Goal: Task Accomplishment & Management: Complete application form

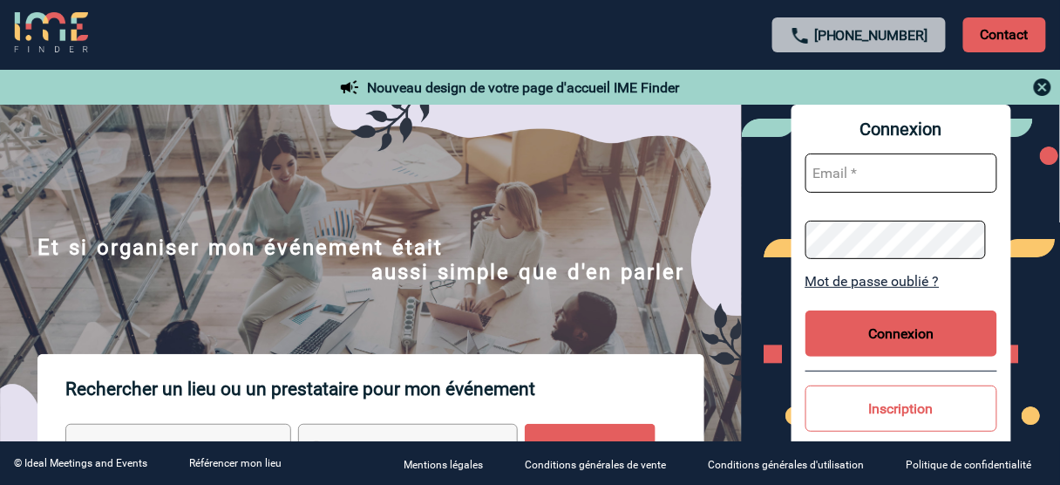
type input "[EMAIL_ADDRESS][DOMAIN_NAME]"
click at [876, 318] on button "Connexion" at bounding box center [902, 333] width 192 height 46
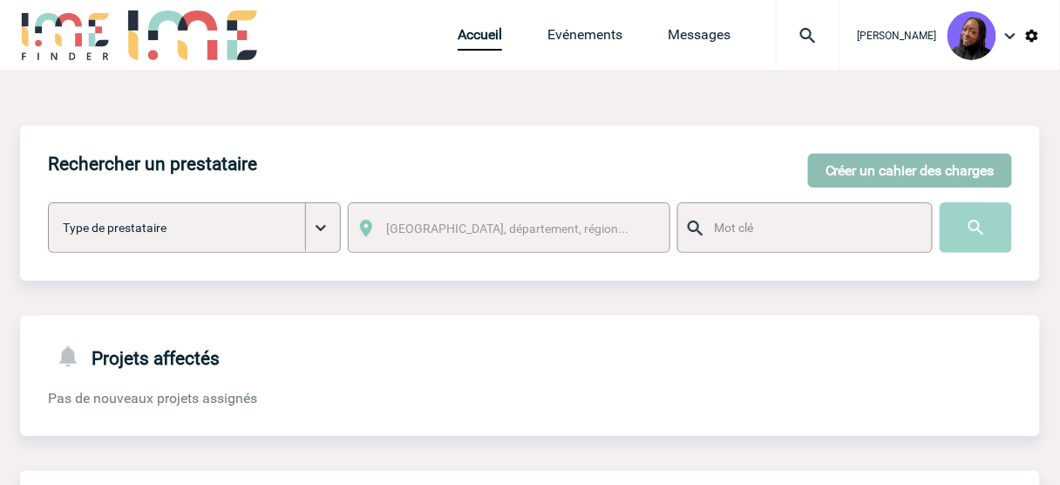
click at [858, 172] on button "Créer un cahier des charges" at bounding box center [910, 170] width 204 height 34
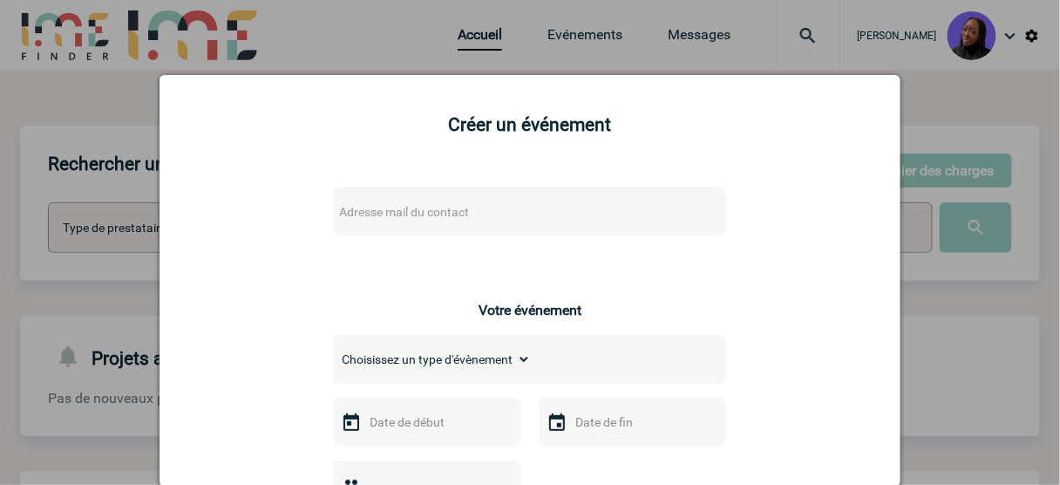
click at [426, 201] on span "Adresse mail du contact" at bounding box center [484, 212] width 305 height 24
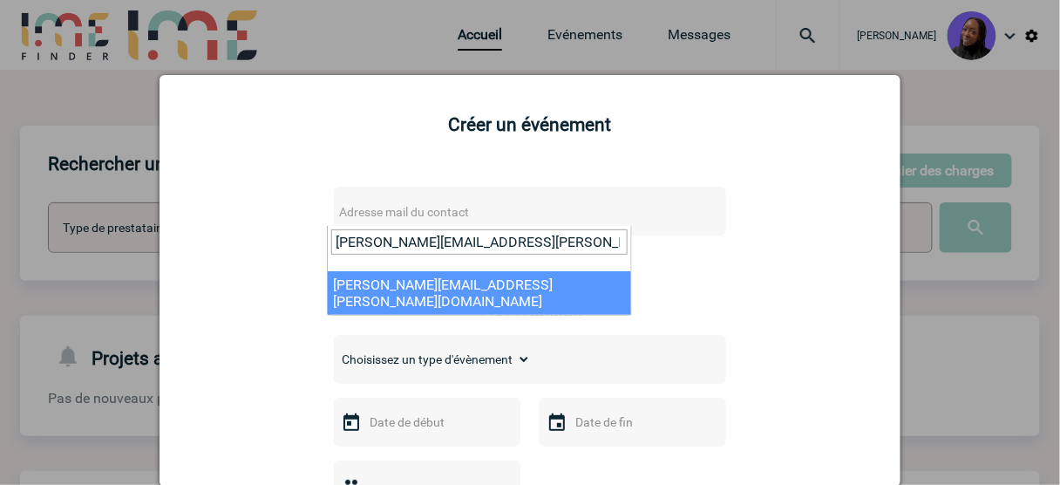
type input "Valerie.GERARD@knds.fr"
select select "116122"
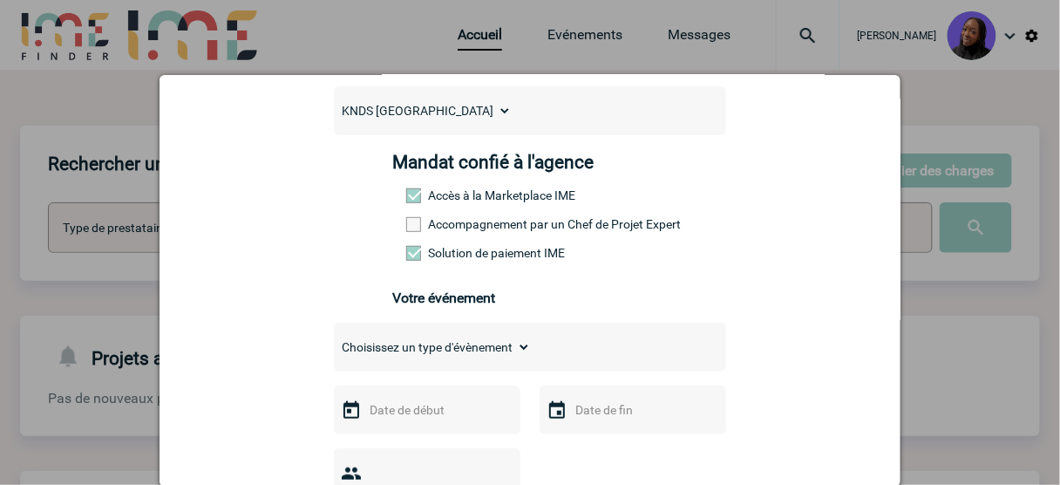
scroll to position [209, 0]
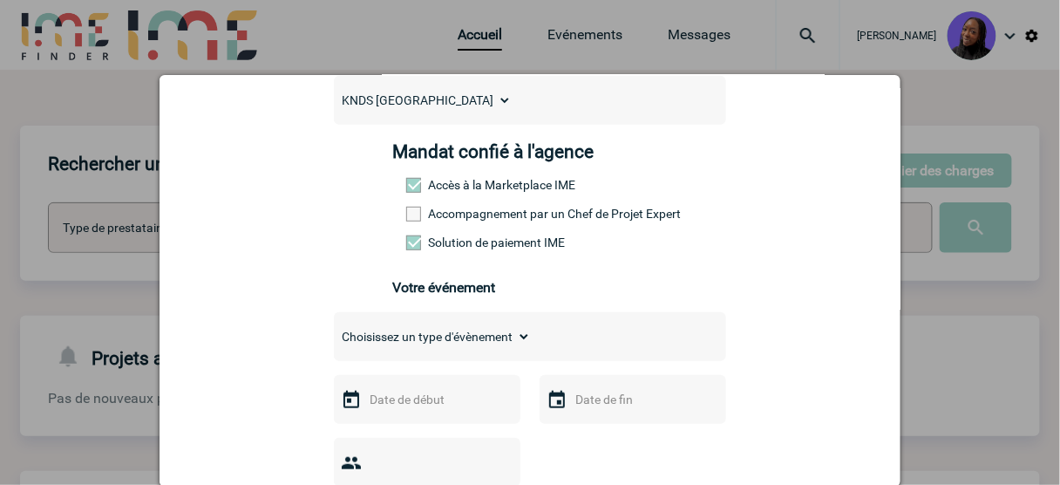
click at [417, 215] on label "Accompagnement par un Chef de Projet Expert" at bounding box center [444, 214] width 77 height 14
click at [0, 0] on input "Accompagnement par un Chef de Projet Expert" at bounding box center [0, 0] width 0 height 0
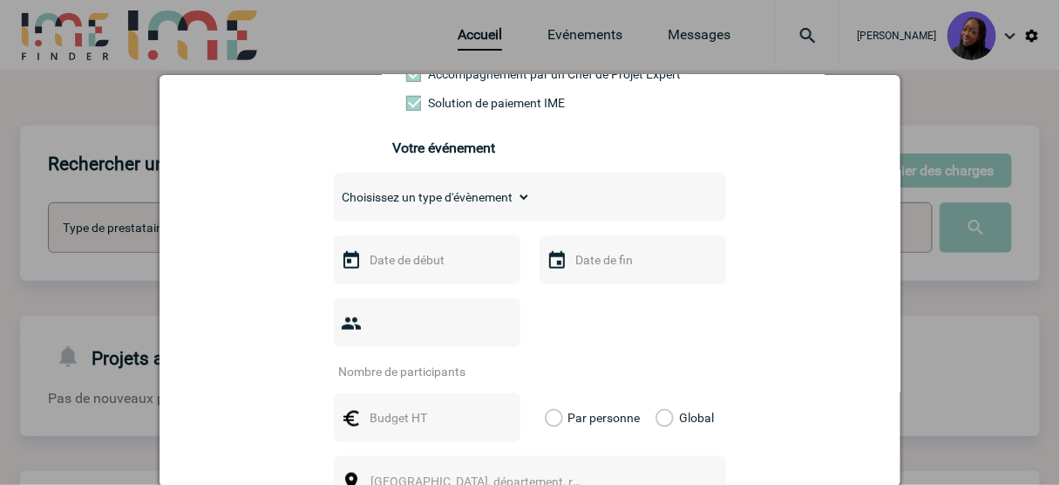
click at [426, 194] on select "Choisissez un type d'évènement Séminaire avec nuitée Séminaire sans nuitée Repa…" at bounding box center [432, 197] width 197 height 24
select select "2"
click at [334, 189] on select "Choisissez un type d'évènement Séminaire avec nuitée Séminaire sans nuitée Repa…" at bounding box center [432, 197] width 197 height 24
click at [399, 268] on input "text" at bounding box center [425, 260] width 120 height 23
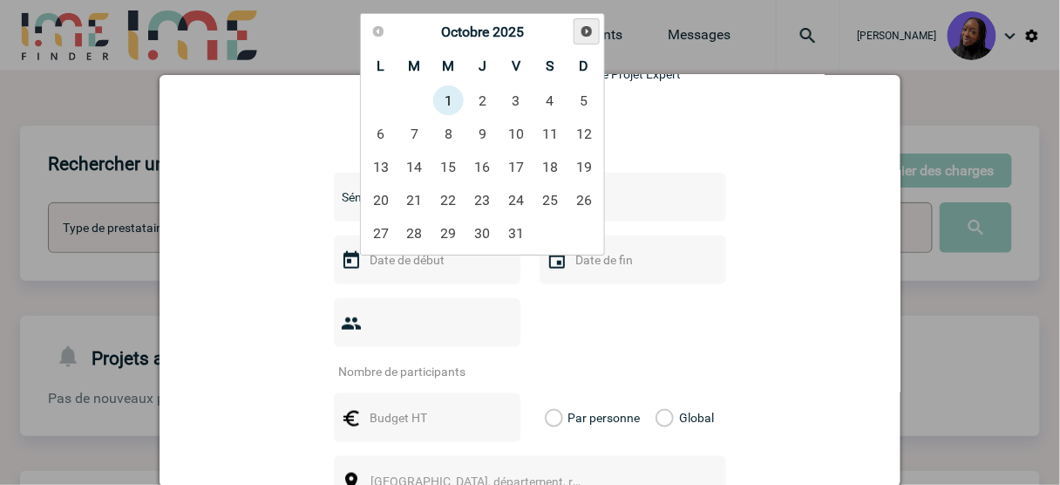
click at [587, 29] on span "Suivant" at bounding box center [587, 31] width 14 height 14
click at [485, 102] on link "4" at bounding box center [483, 100] width 32 height 31
type input "04-12-2025"
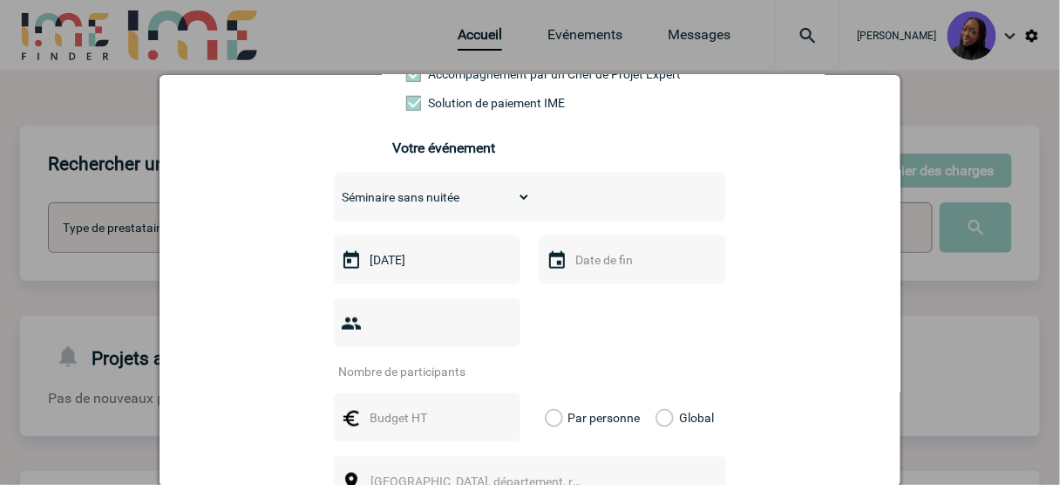
click at [634, 256] on div at bounding box center [633, 259] width 187 height 49
click at [634, 256] on input "text" at bounding box center [631, 260] width 120 height 23
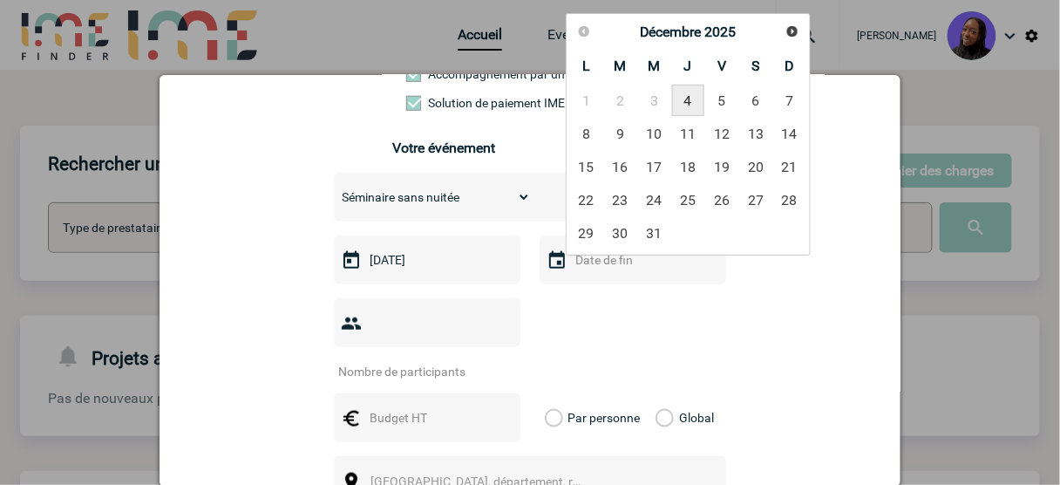
click at [686, 97] on link "4" at bounding box center [688, 100] width 32 height 31
type input "04-12-2025"
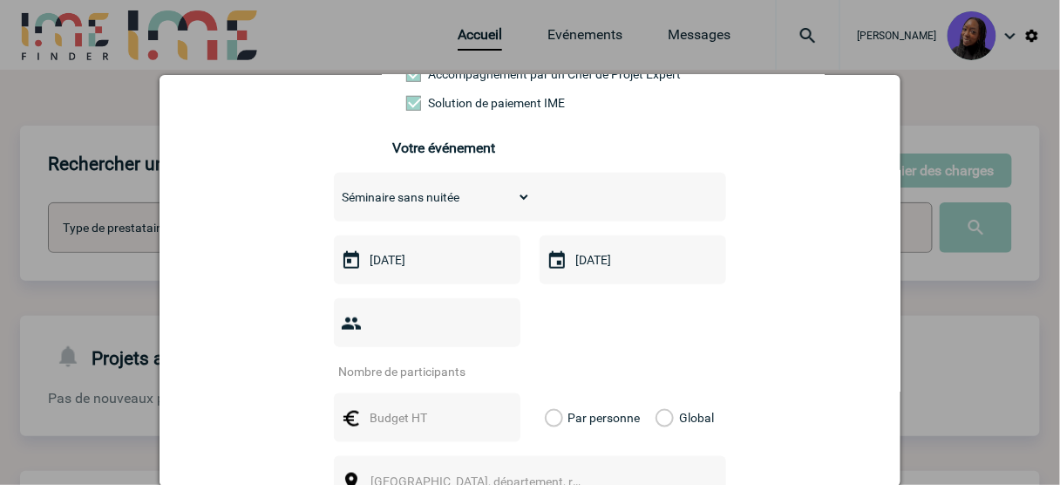
click at [419, 360] on input "number" at bounding box center [416, 371] width 164 height 23
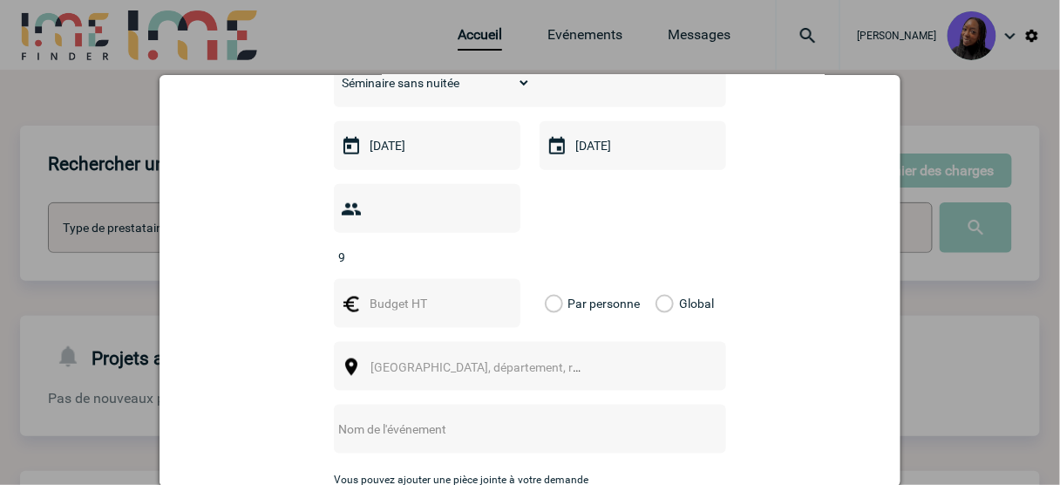
scroll to position [488, 0]
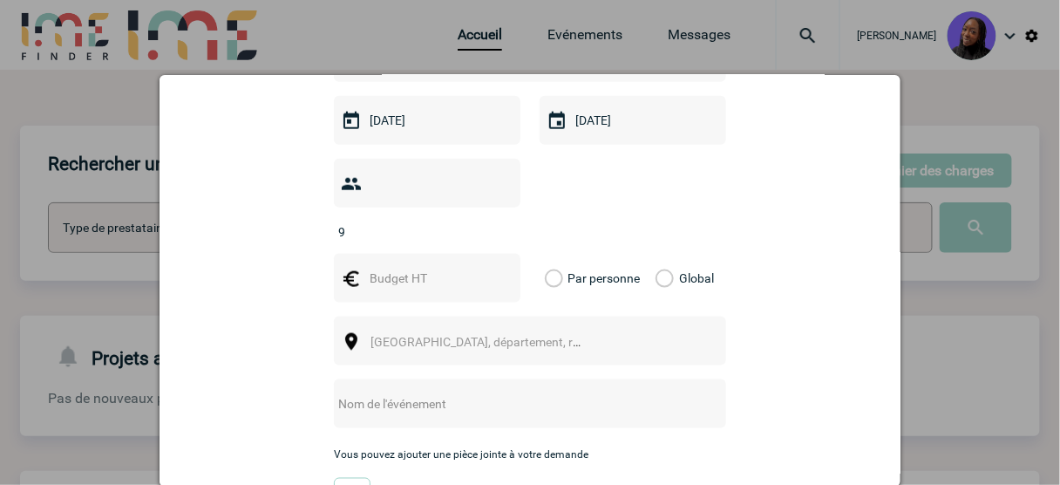
type input "9"
click at [405, 267] on input "text" at bounding box center [425, 278] width 120 height 23
type input "800"
click at [667, 254] on label "Global" at bounding box center [661, 278] width 11 height 49
click at [0, 0] on input "Global" at bounding box center [0, 0] width 0 height 0
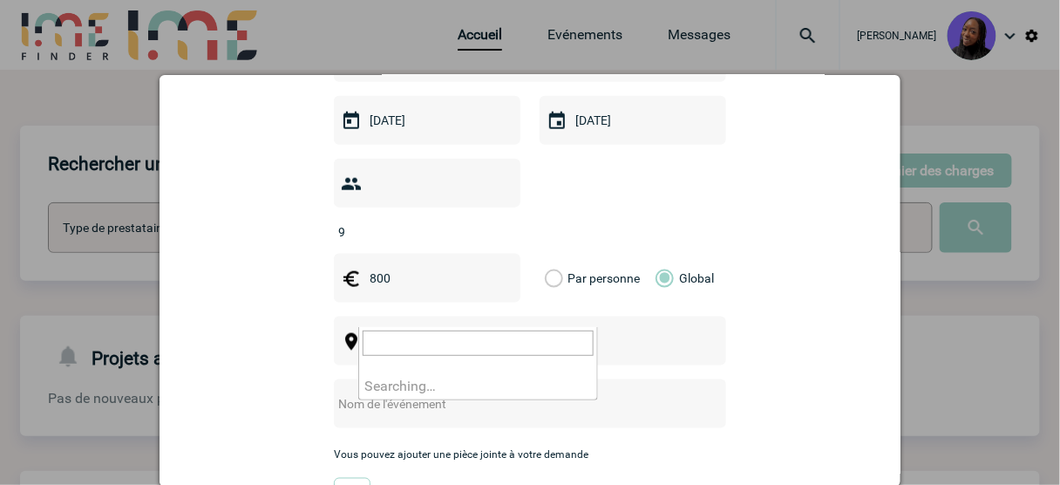
click at [397, 335] on span "[GEOGRAPHIC_DATA], département, région..." at bounding box center [492, 342] width 242 height 14
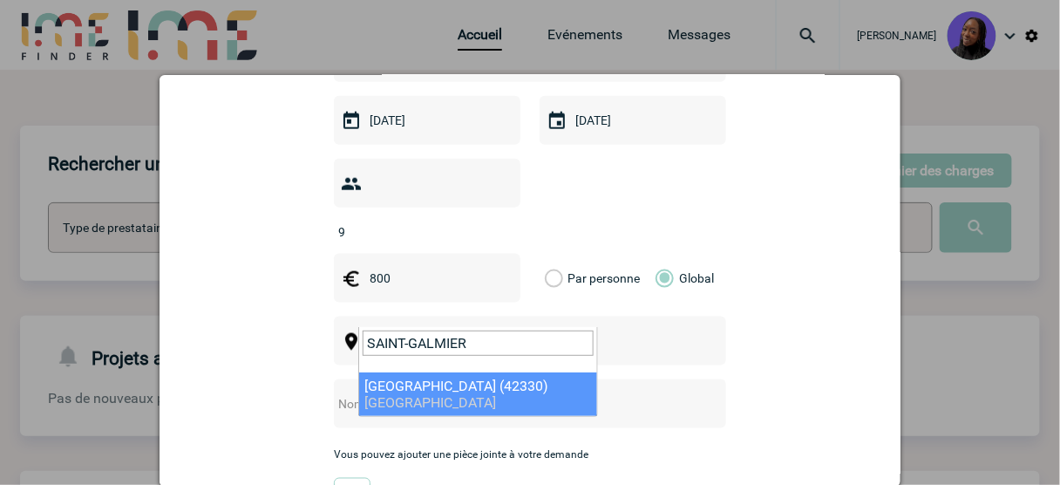
type input "SAINT-GALMIER"
select select "36144"
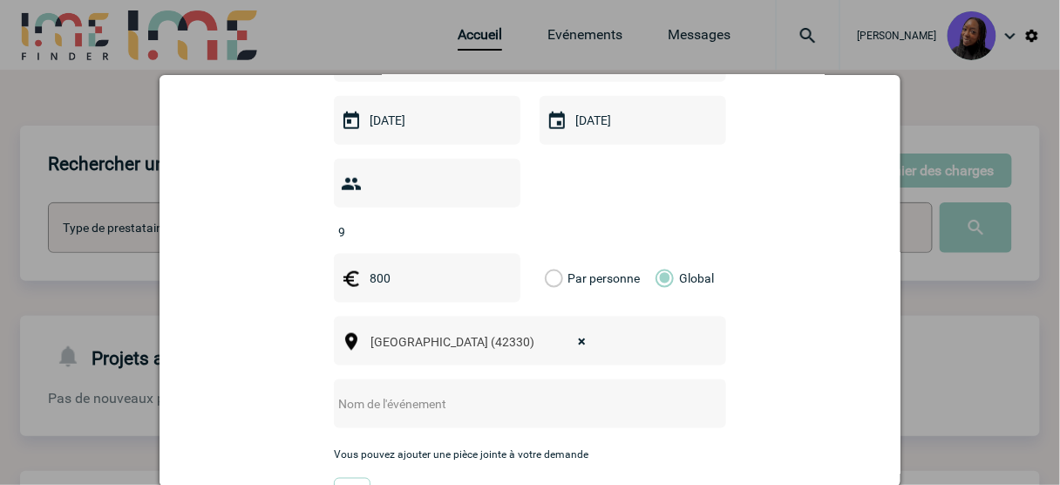
click at [389, 392] on input "text" at bounding box center [507, 403] width 346 height 23
paste input "Séminaire D2A/MS Responsables d'Unités"
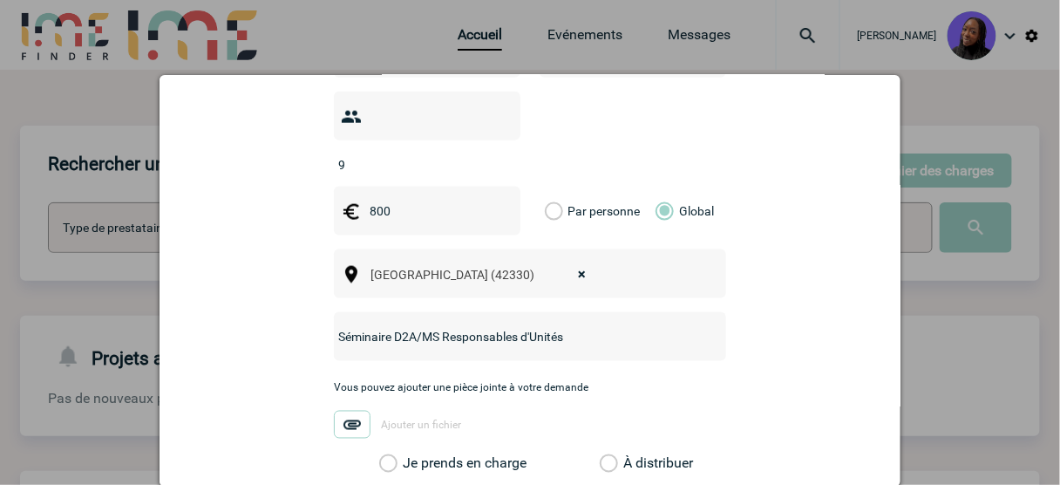
scroll to position [698, 0]
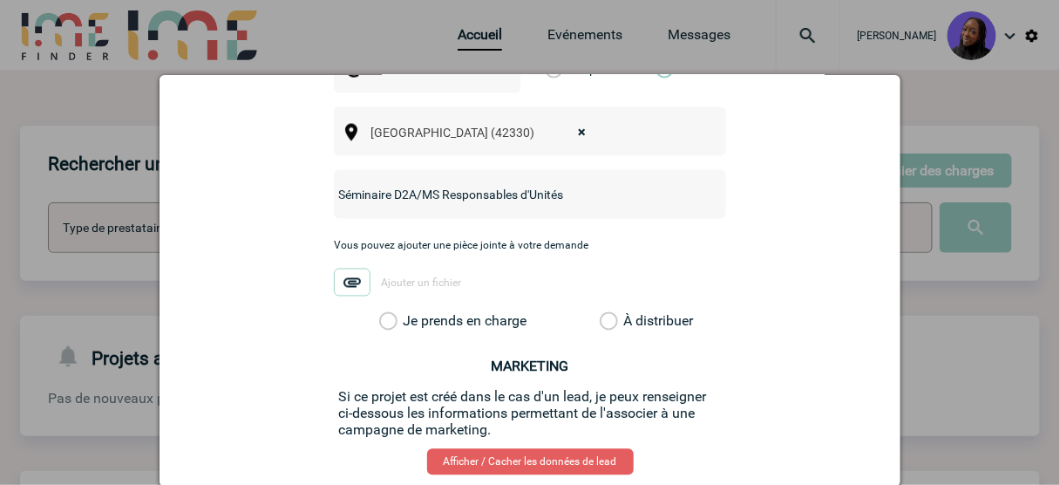
type input "Séminaire D2A/MS Responsables d'Unités"
click at [388, 313] on label "Je prends en charge" at bounding box center [394, 321] width 30 height 17
click at [0, 0] on input "Je prends en charge" at bounding box center [0, 0] width 0 height 0
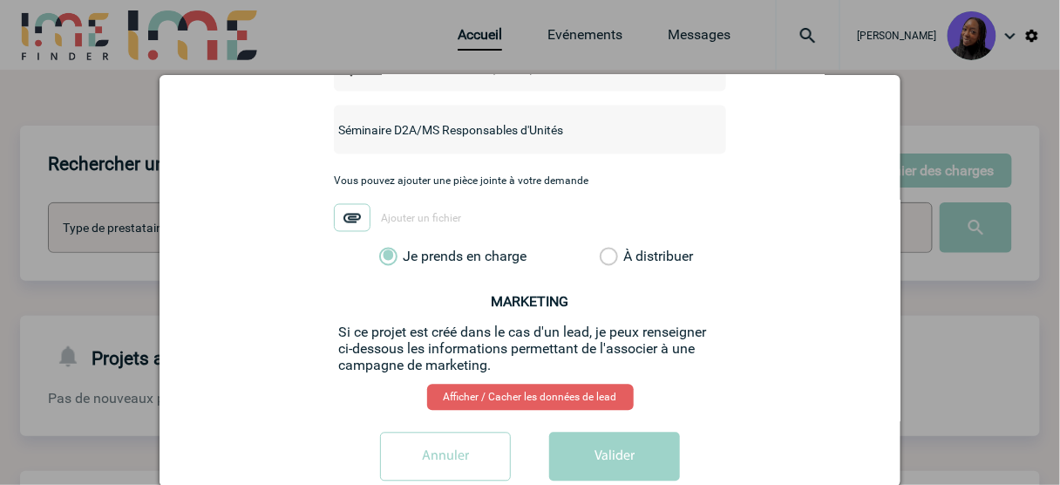
scroll to position [769, 0]
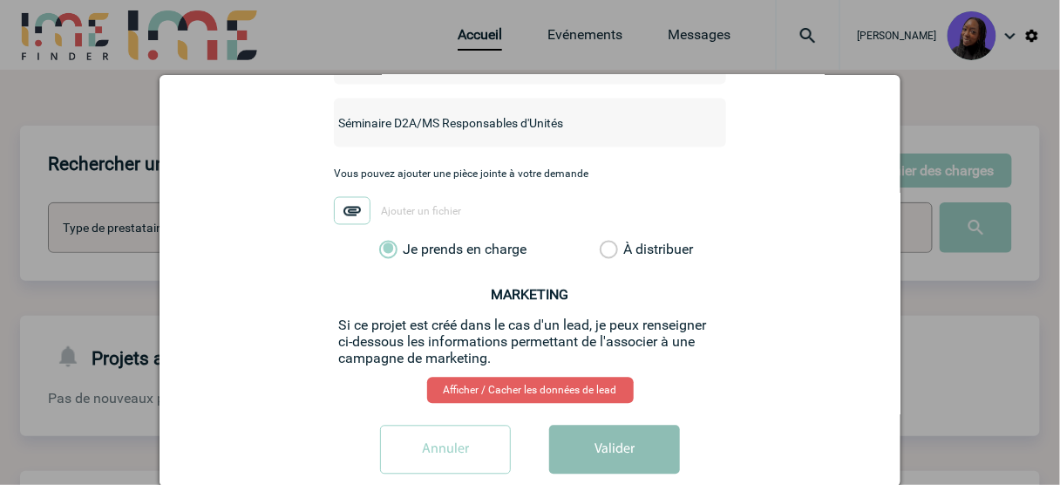
click at [591, 426] on button "Valider" at bounding box center [614, 450] width 131 height 49
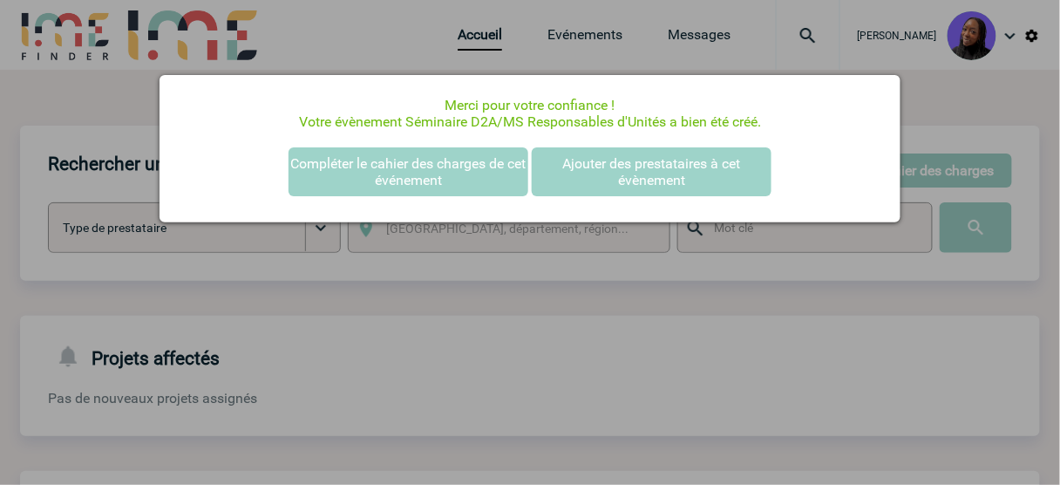
scroll to position [0, 0]
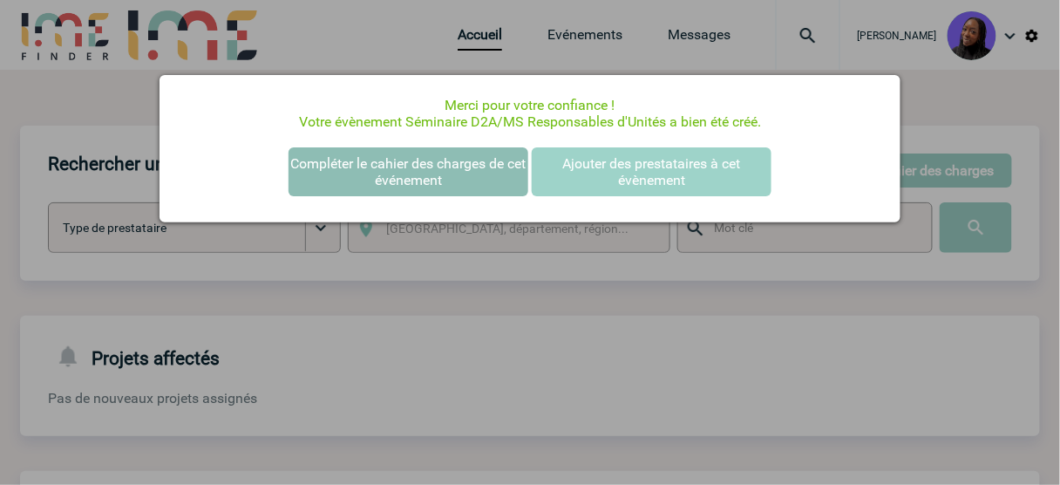
click at [350, 167] on button "Compléter le cahier des charges de cet événement" at bounding box center [409, 171] width 240 height 49
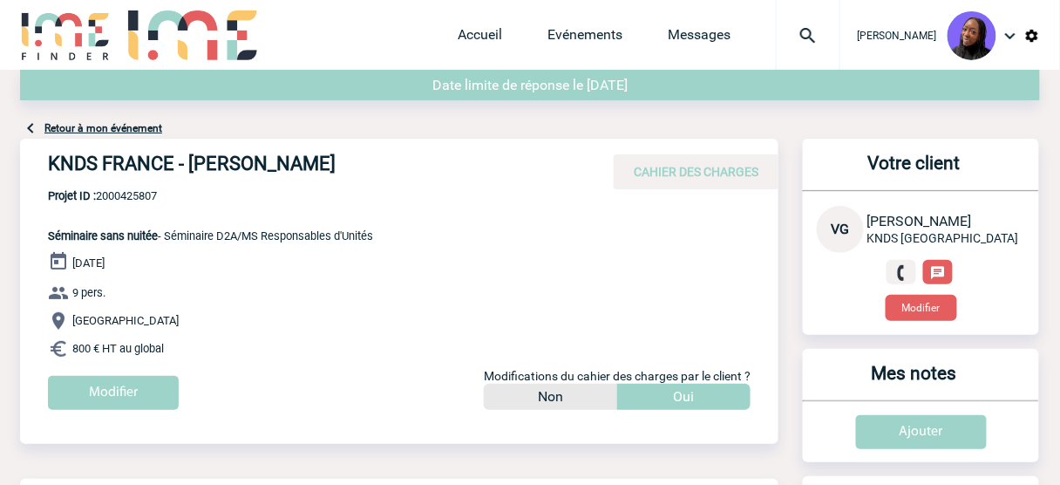
click at [183, 167] on h4 "KNDS FRANCE - Valérie GERARD" at bounding box center [309, 168] width 523 height 30
click at [183, 166] on h4 "KNDS FRANCE - Valérie GERARD" at bounding box center [309, 168] width 523 height 30
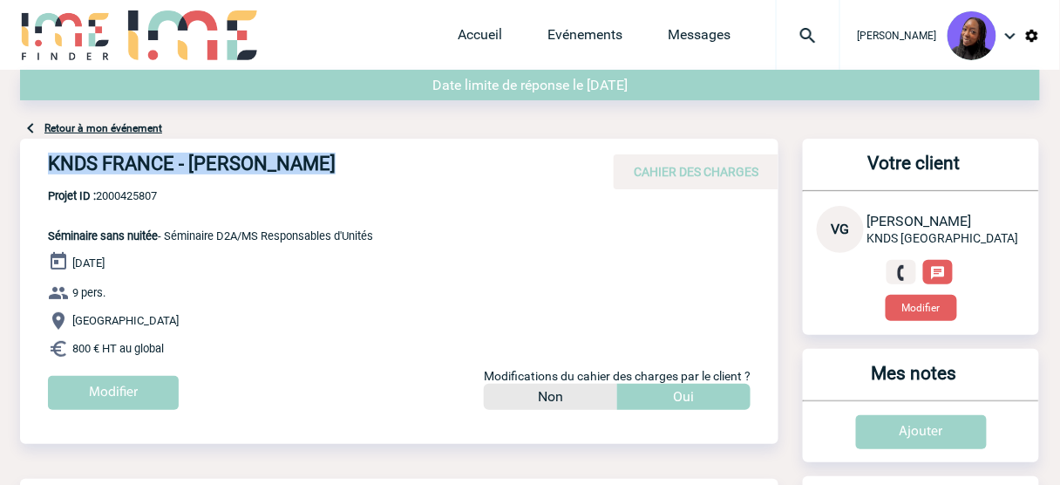
click at [183, 166] on h4 "KNDS FRANCE - Valérie GERARD" at bounding box center [309, 168] width 523 height 30
copy div "KNDS FRANCE - Valérie GERARD"
drag, startPoint x: 555, startPoint y: 181, endPoint x: 498, endPoint y: 182, distance: 56.7
click at [555, 180] on h4 "KNDS FRANCE - Valérie GERARD" at bounding box center [309, 168] width 523 height 30
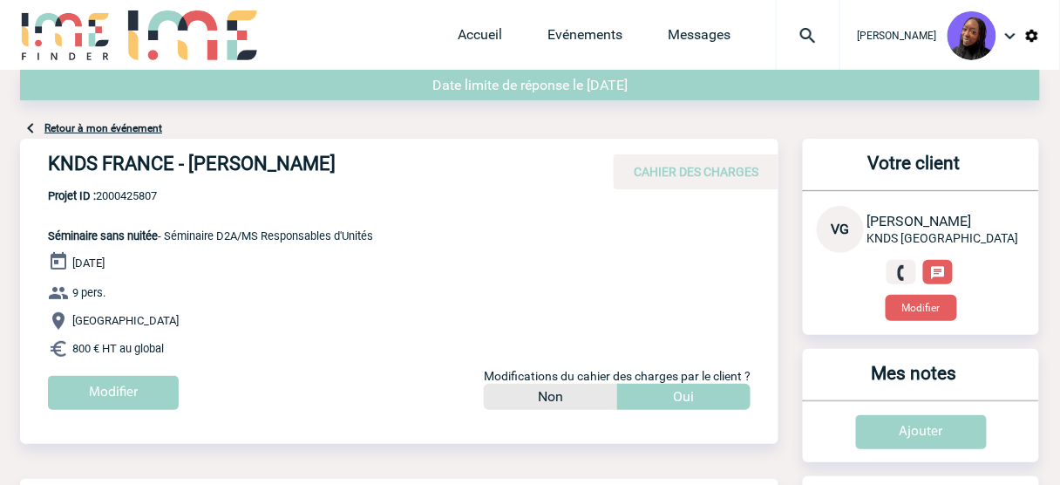
click at [137, 197] on span "Projet ID : 2000425807" at bounding box center [210, 195] width 325 height 13
copy span "2000425807"
drag, startPoint x: 321, startPoint y: 233, endPoint x: 227, endPoint y: 247, distance: 95.2
click at [319, 233] on span "Séminaire sans nuitée - Séminaire D2A/MS Responsables d'Unités" at bounding box center [210, 235] width 325 height 13
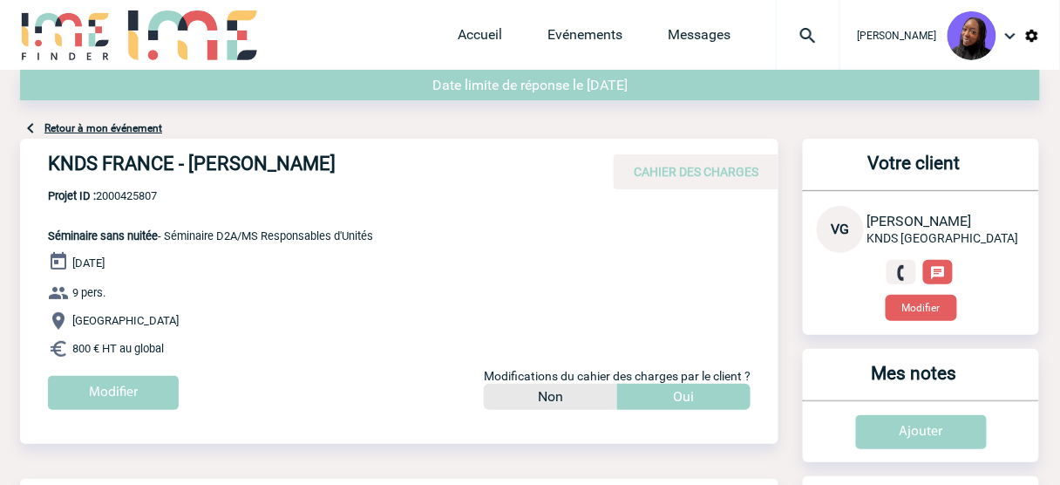
drag, startPoint x: 188, startPoint y: 353, endPoint x: 40, endPoint y: 241, distance: 186.1
click at [40, 241] on div "KNDS FRANCE - Valérie GERARD CAHIER DES CHARGES KNDS FRANCE - Valérie GERARD - …" at bounding box center [399, 281] width 759 height 284
copy div "Séminaire sans nuitée - Séminaire D2A/MS Responsables d'Unités 04 Décembre 2025…"
click at [237, 150] on div "KNDS FRANCE - Valérie GERARD CAHIER DES CHARGES" at bounding box center [399, 164] width 759 height 51
drag, startPoint x: 252, startPoint y: 169, endPoint x: 190, endPoint y: 160, distance: 62.5
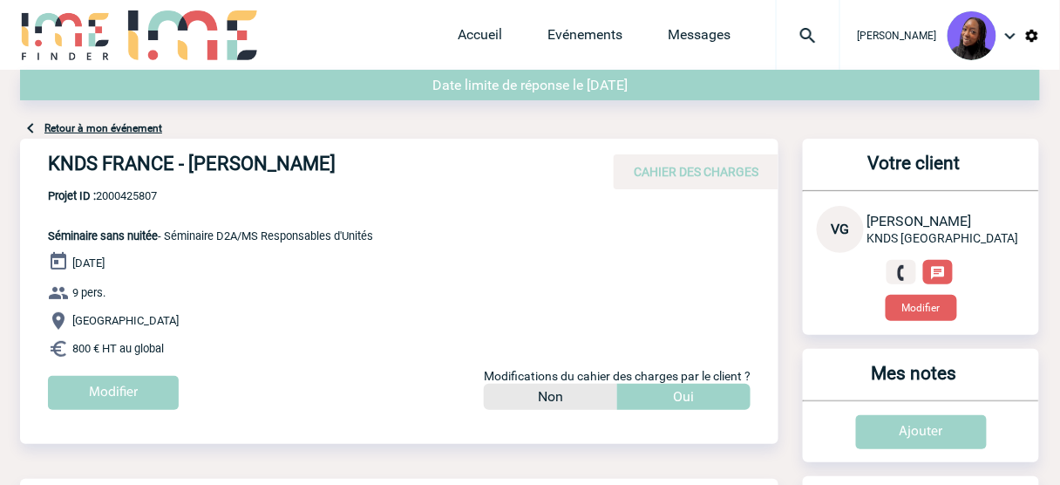
click at [190, 160] on h4 "KNDS FRANCE - Valérie GERARD" at bounding box center [309, 168] width 523 height 30
copy h4 "Valérie GERARD"
